Goal: Task Accomplishment & Management: Use online tool/utility

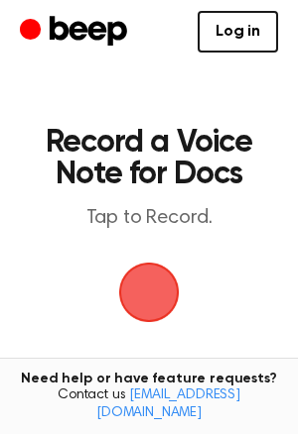
click at [164, 307] on span "button" at bounding box center [149, 293] width 106 height 106
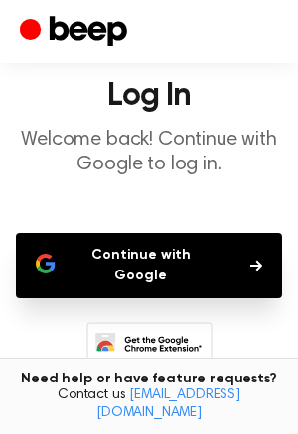
scroll to position [67, 0]
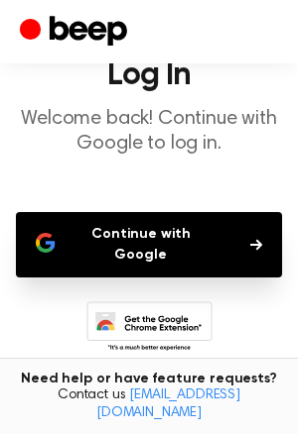
click at [155, 247] on button "Continue with Google" at bounding box center [149, 244] width 266 height 65
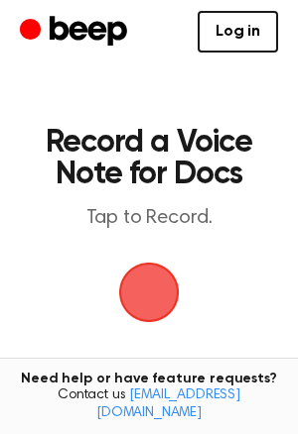
click at [164, 278] on span "button" at bounding box center [148, 292] width 106 height 106
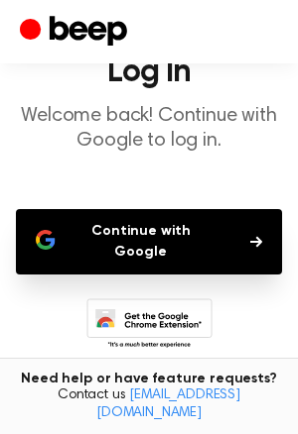
scroll to position [75, 0]
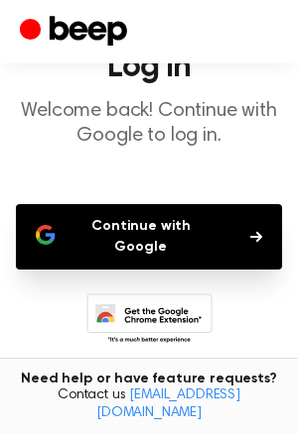
click at [169, 294] on icon at bounding box center [149, 321] width 126 height 55
